Goal: Find specific page/section: Find specific page/section

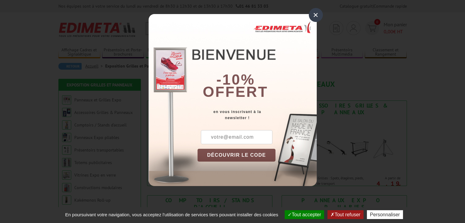
click at [314, 18] on div "×" at bounding box center [315, 15] width 14 height 14
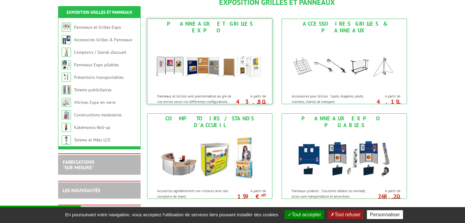
scroll to position [92, 0]
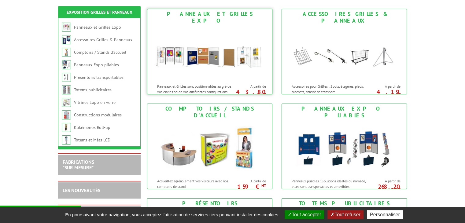
click at [198, 71] on img at bounding box center [209, 53] width 113 height 55
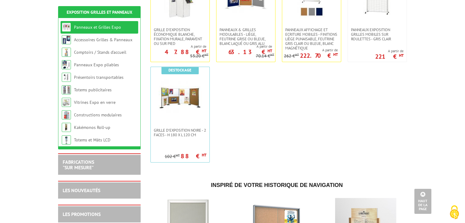
scroll to position [275, 0]
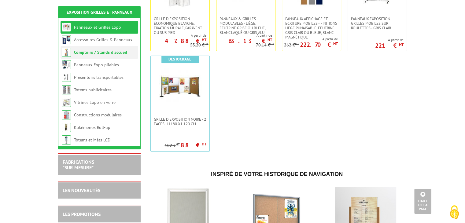
click at [102, 56] on li "Comptoirs / Stands d'accueil" at bounding box center [99, 52] width 78 height 13
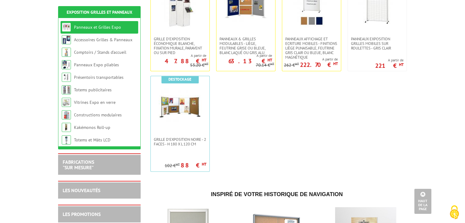
scroll to position [244, 0]
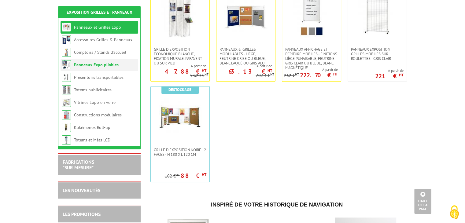
click at [98, 67] on link "Panneaux Expo pliables" at bounding box center [96, 64] width 45 height 5
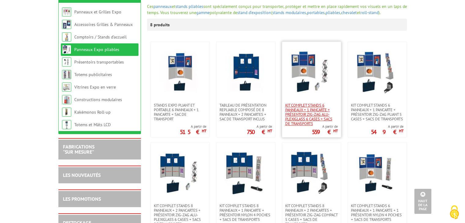
scroll to position [92, 0]
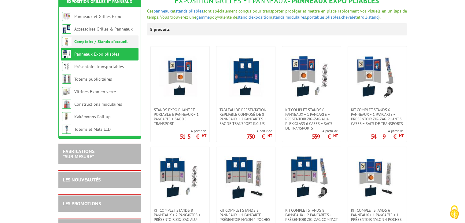
click at [111, 39] on link "Comptoirs / Stands d'accueil" at bounding box center [100, 41] width 53 height 5
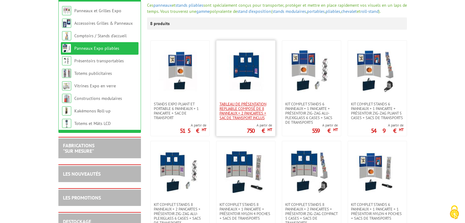
scroll to position [92, 0]
